Goal: Navigation & Orientation: Find specific page/section

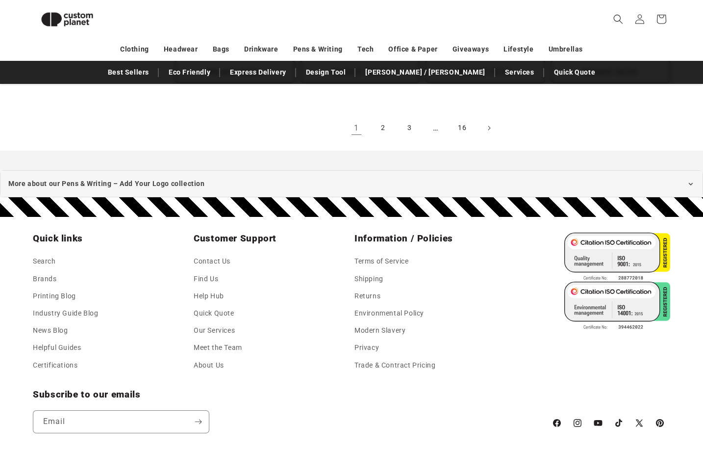
scroll to position [2216, 0]
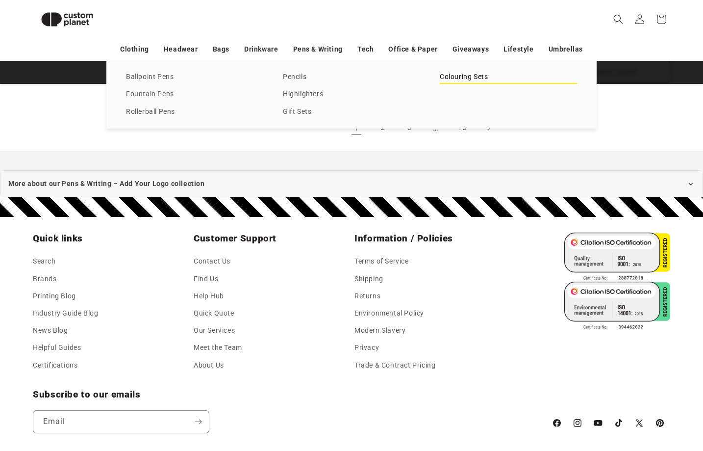
click at [484, 84] on link "Colouring Sets" at bounding box center [508, 77] width 137 height 13
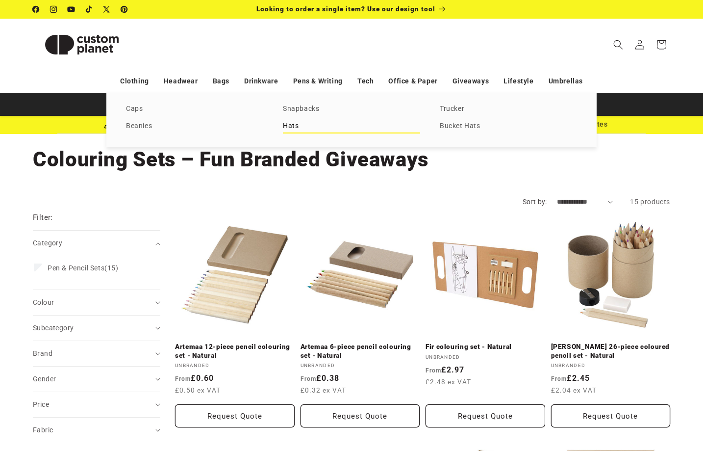
click at [292, 127] on link "Hats" at bounding box center [351, 126] width 137 height 13
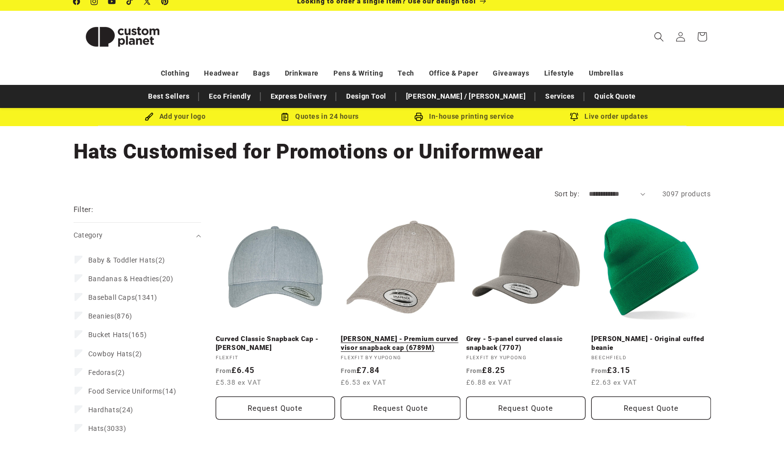
scroll to position [8, 0]
click at [631, 52] on header "Search My Account / Order Progress Cart Clothing Clothing T-shirts" at bounding box center [392, 36] width 687 height 51
click at [540, 96] on link "Services" at bounding box center [559, 96] width 39 height 17
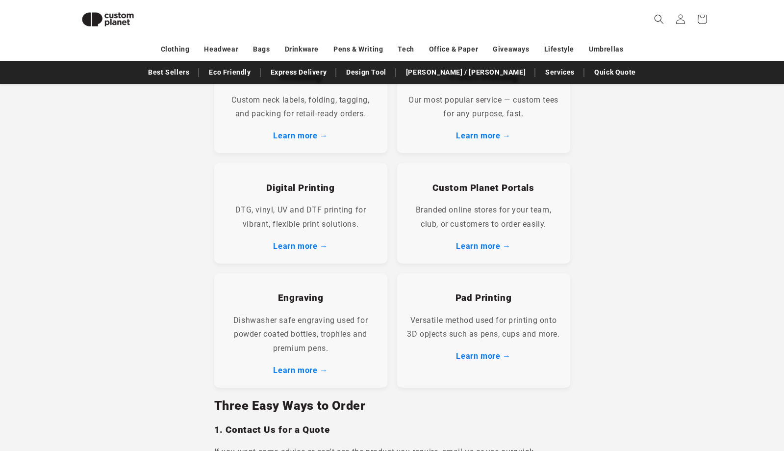
scroll to position [354, 0]
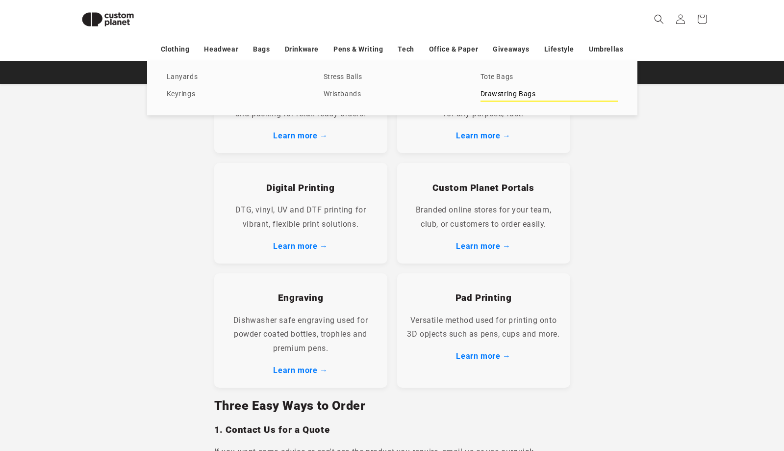
click at [509, 91] on link "Drawstring Bags" at bounding box center [549, 94] width 137 height 13
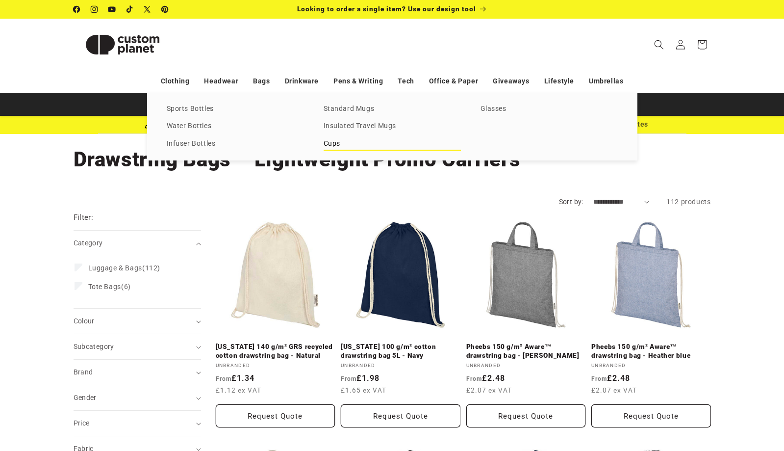
click at [461, 137] on link "Cups" at bounding box center [392, 143] width 137 height 13
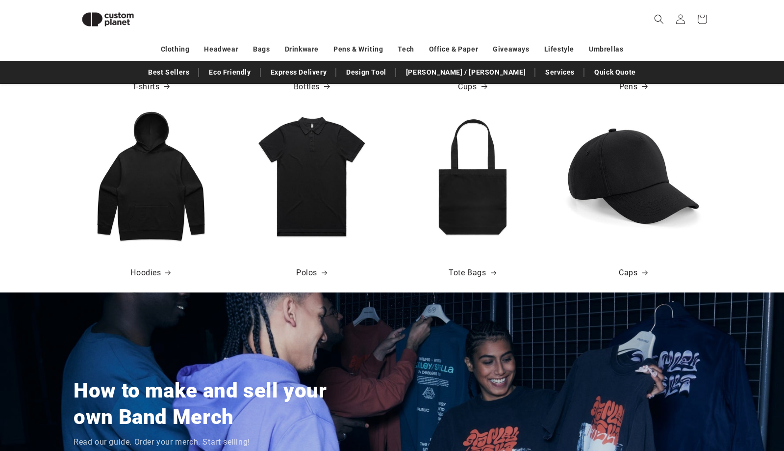
scroll to position [555, 0]
